Goal: Information Seeking & Learning: Learn about a topic

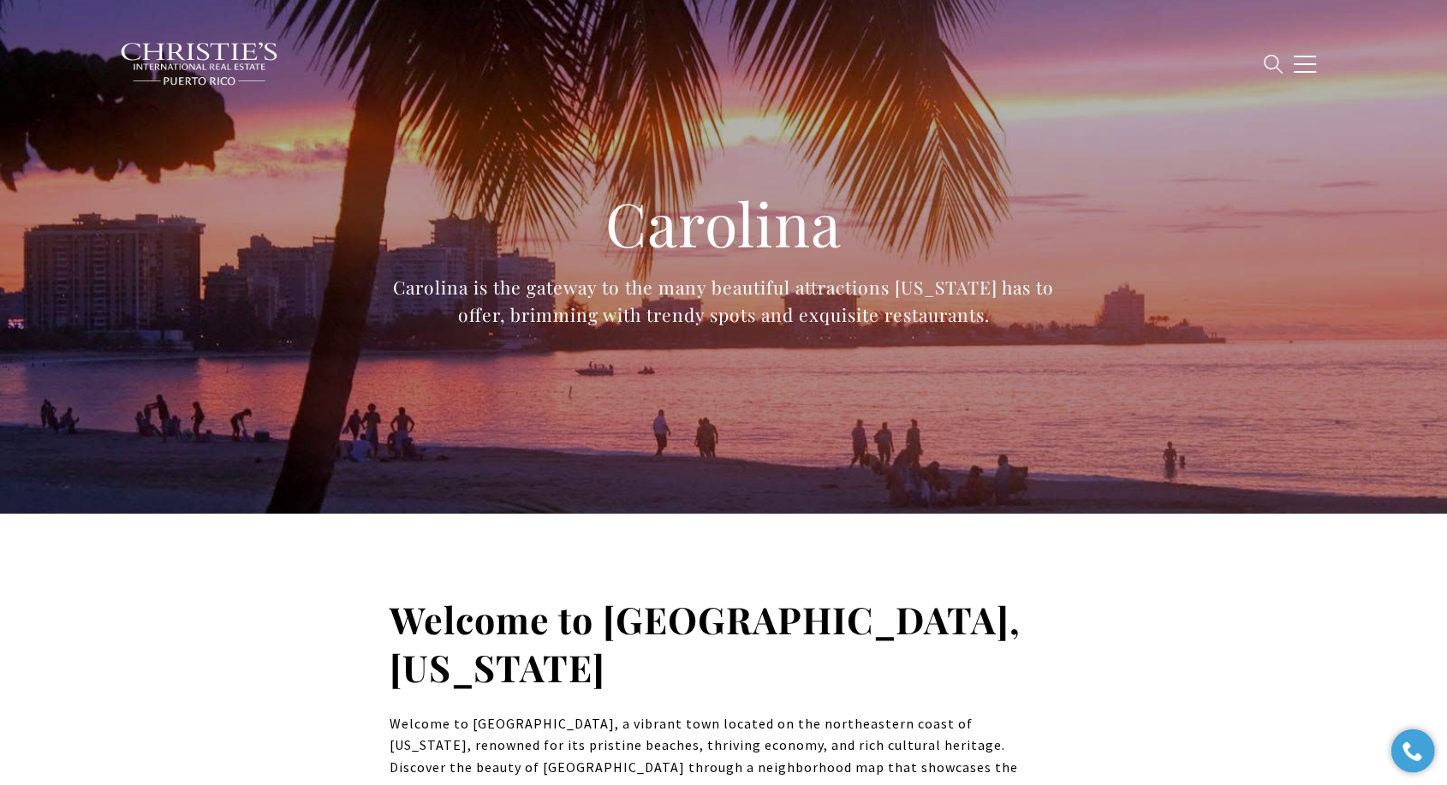
type input "**********"
type input "*********"
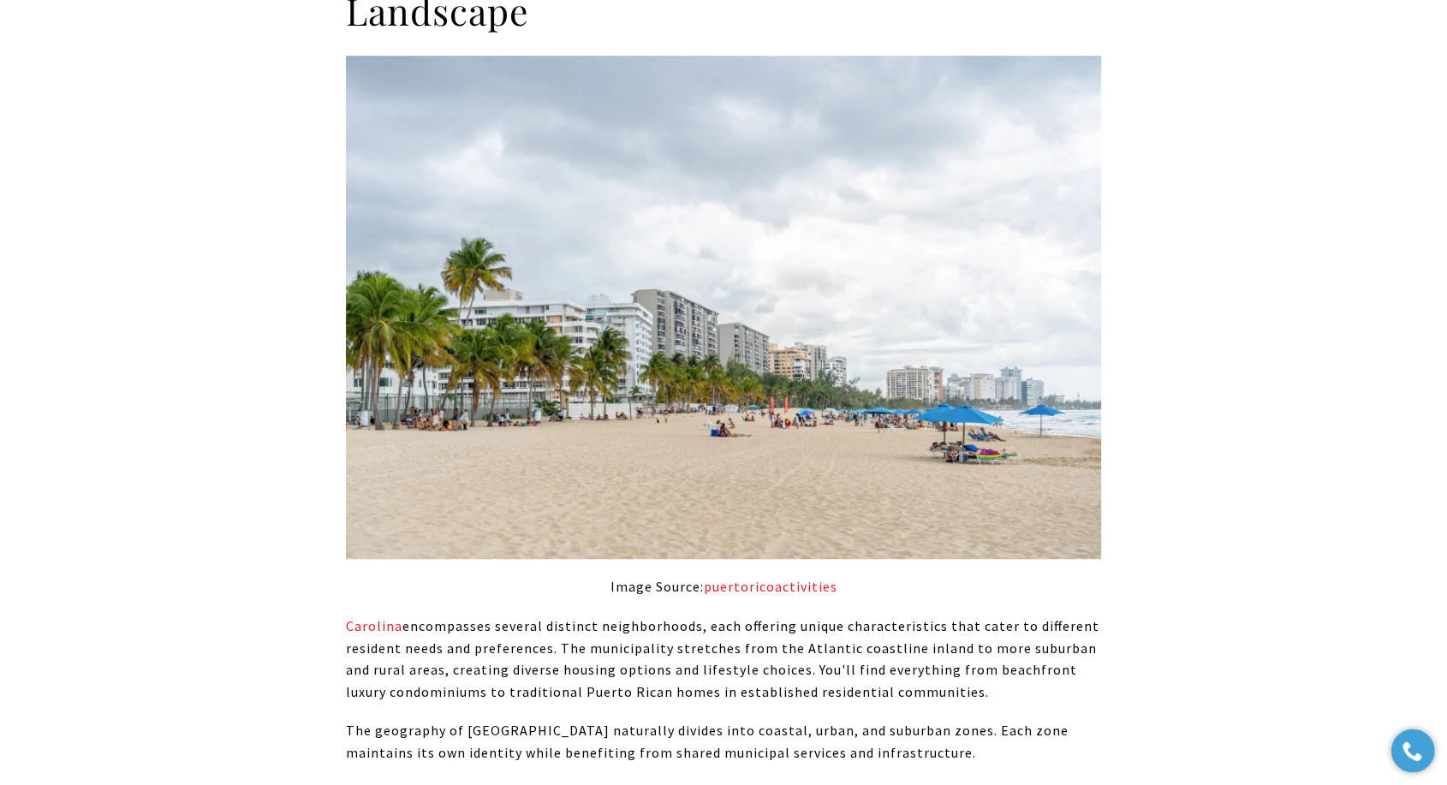
scroll to position [1240, 0]
